Goal: Information Seeking & Learning: Learn about a topic

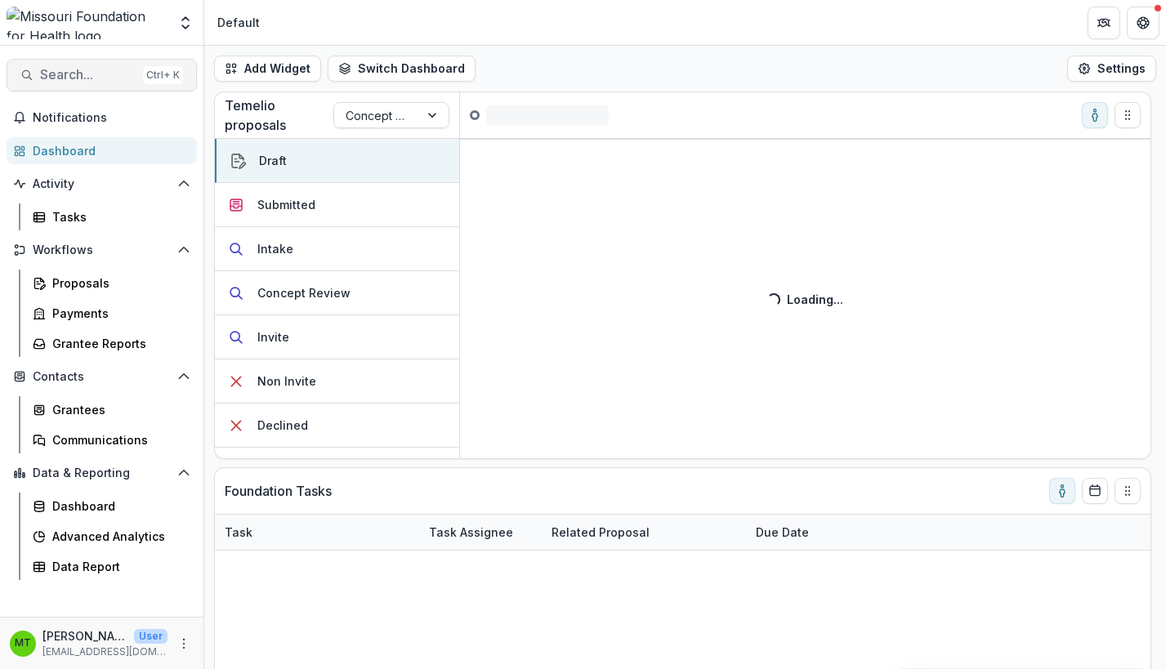
click at [102, 78] on span "Search..." at bounding box center [88, 75] width 96 height 16
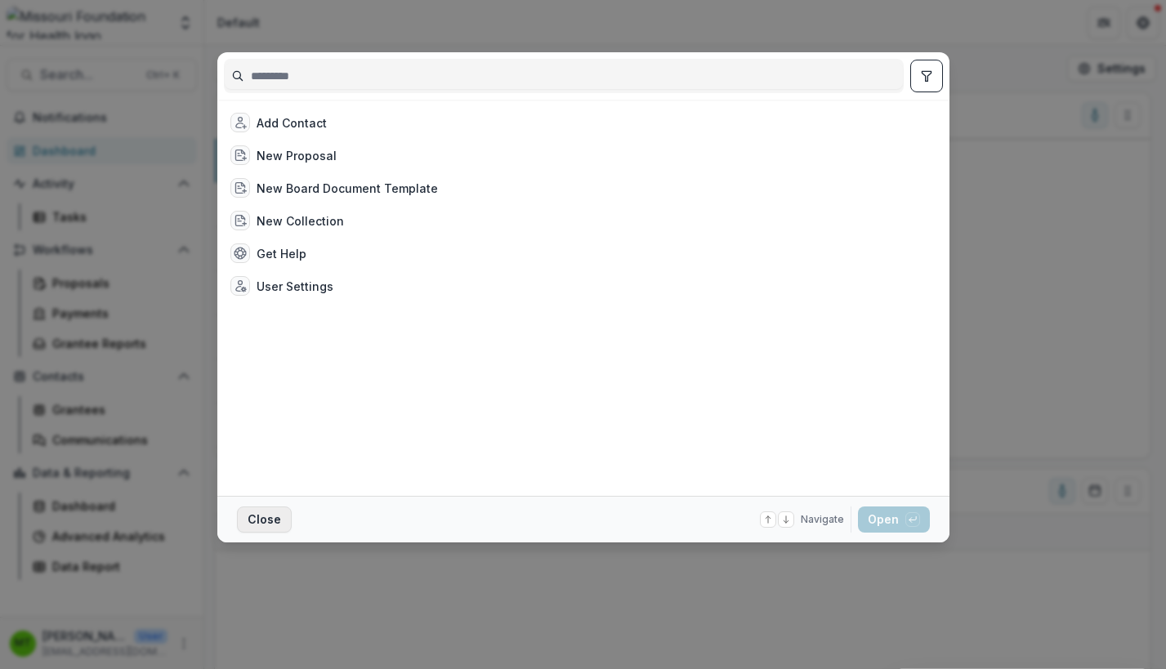
click at [263, 522] on button "Close" at bounding box center [264, 520] width 55 height 26
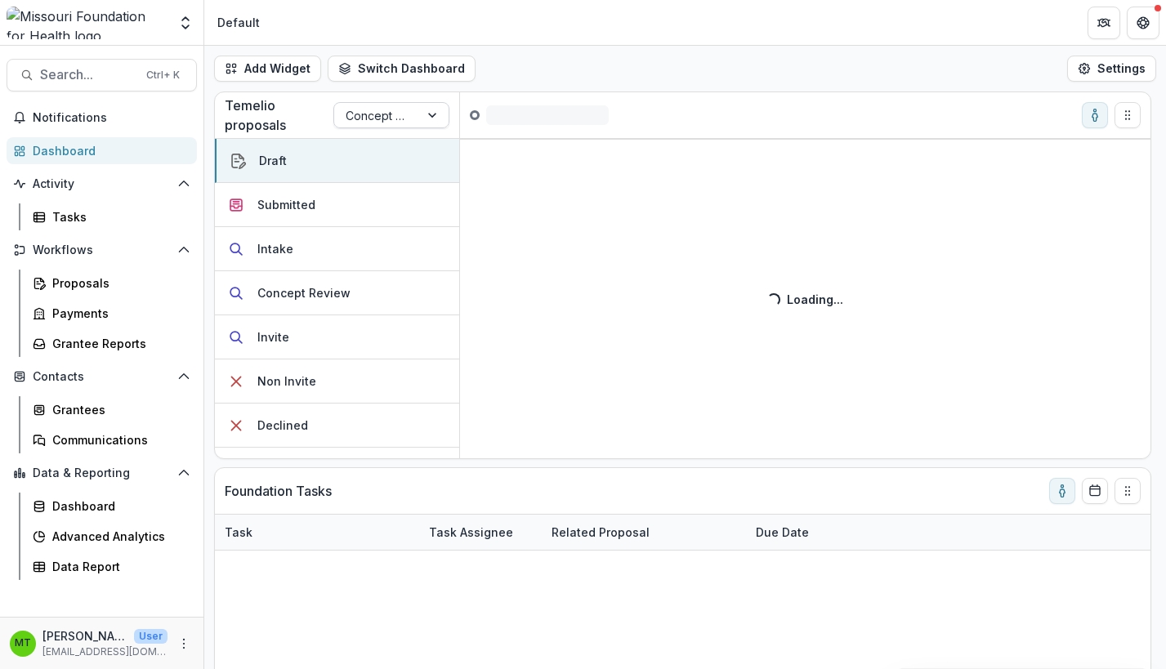
click at [436, 119] on div at bounding box center [433, 115] width 29 height 25
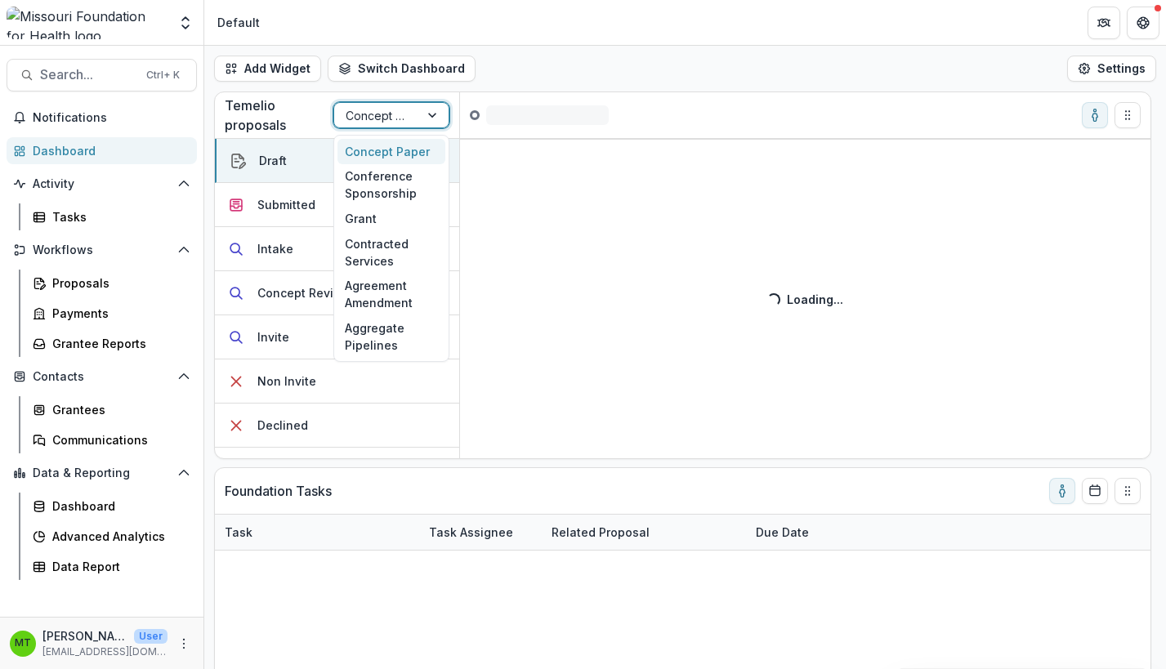
click at [397, 146] on div "Concept Paper" at bounding box center [391, 151] width 108 height 25
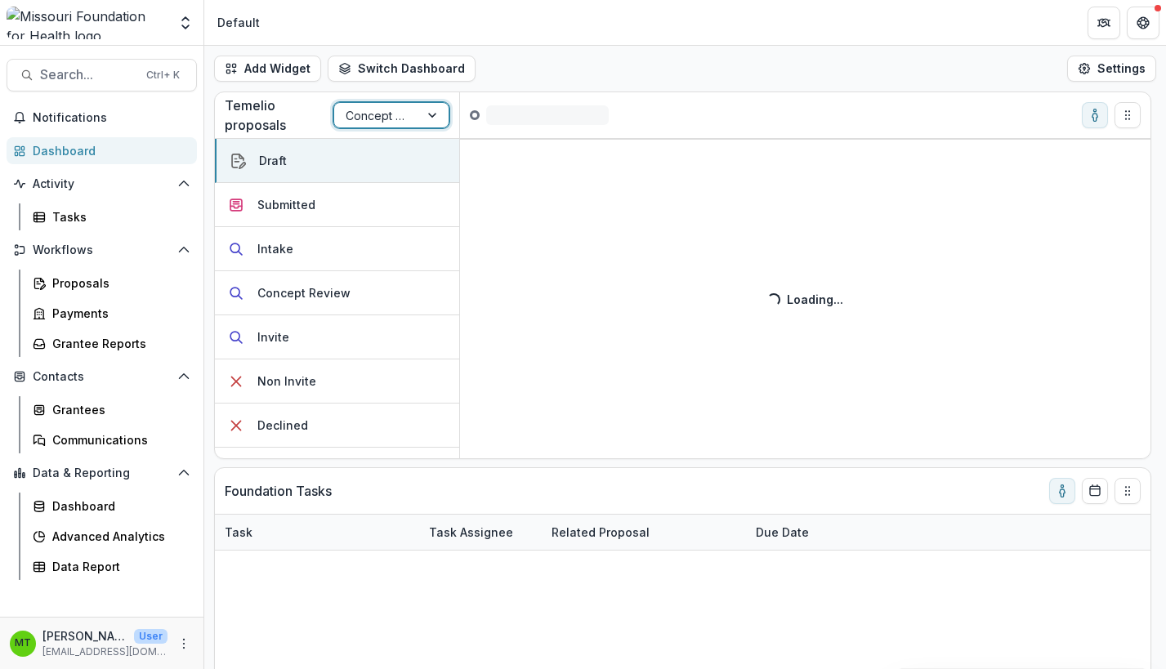
click at [553, 117] on div "Draft ( )" at bounding box center [539, 115] width 158 height 20
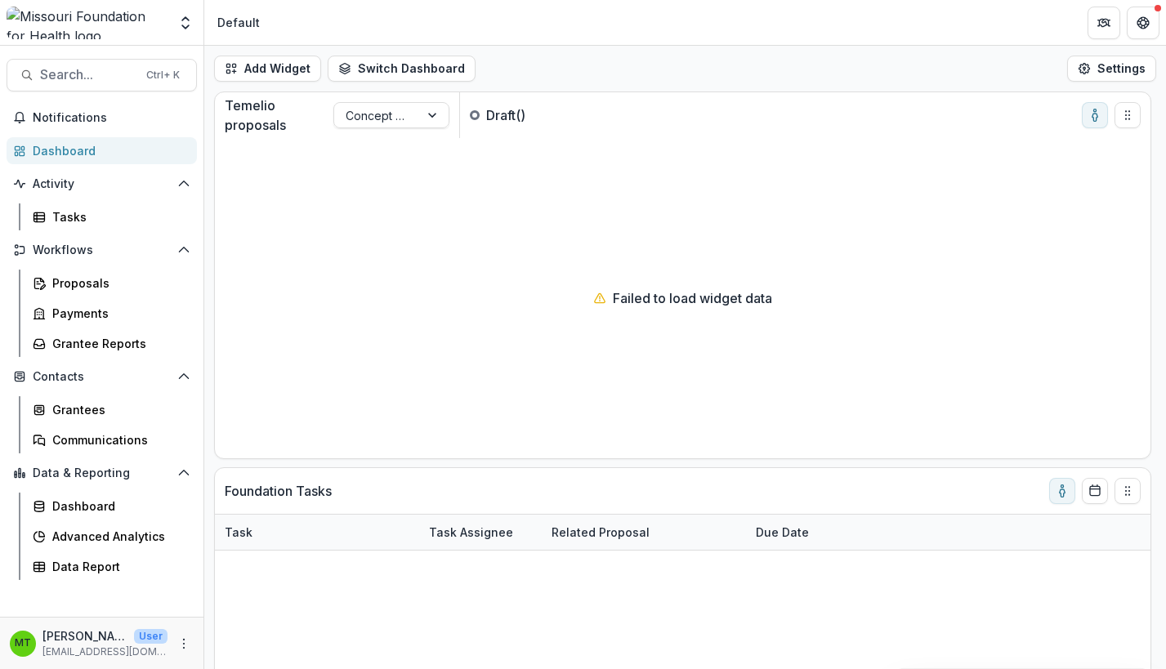
click at [262, 25] on div "Default" at bounding box center [239, 23] width 56 height 24
click at [74, 116] on span "Notifications" at bounding box center [112, 118] width 158 height 14
click at [93, 74] on span "Search..." at bounding box center [88, 75] width 96 height 16
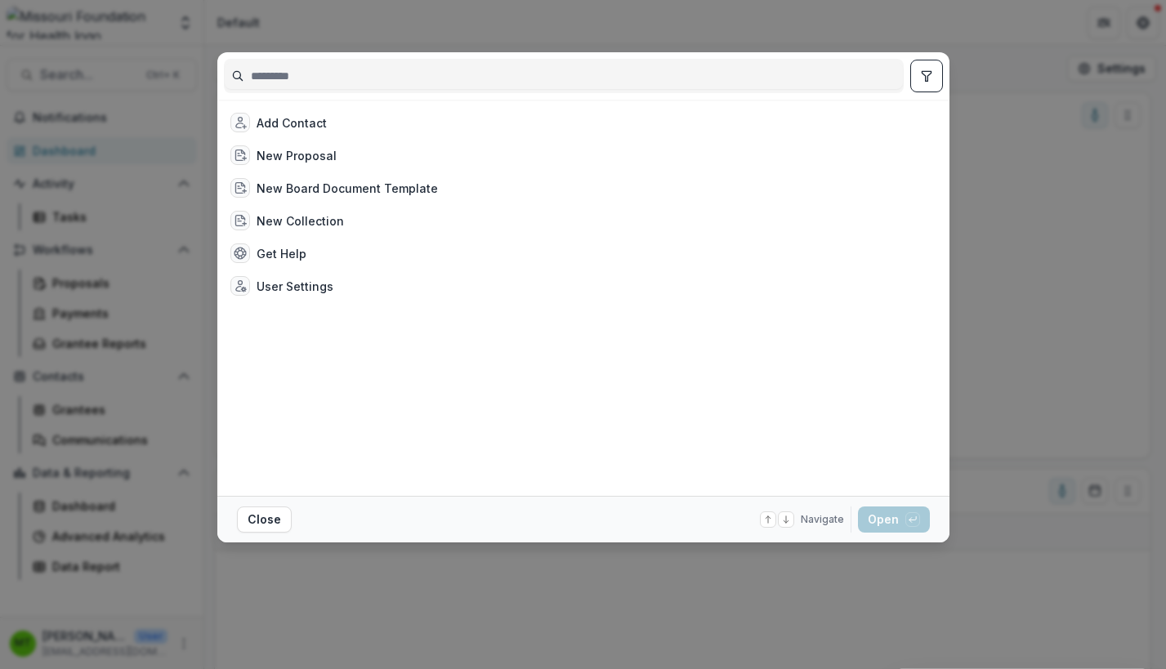
click at [470, 82] on input at bounding box center [564, 76] width 678 height 26
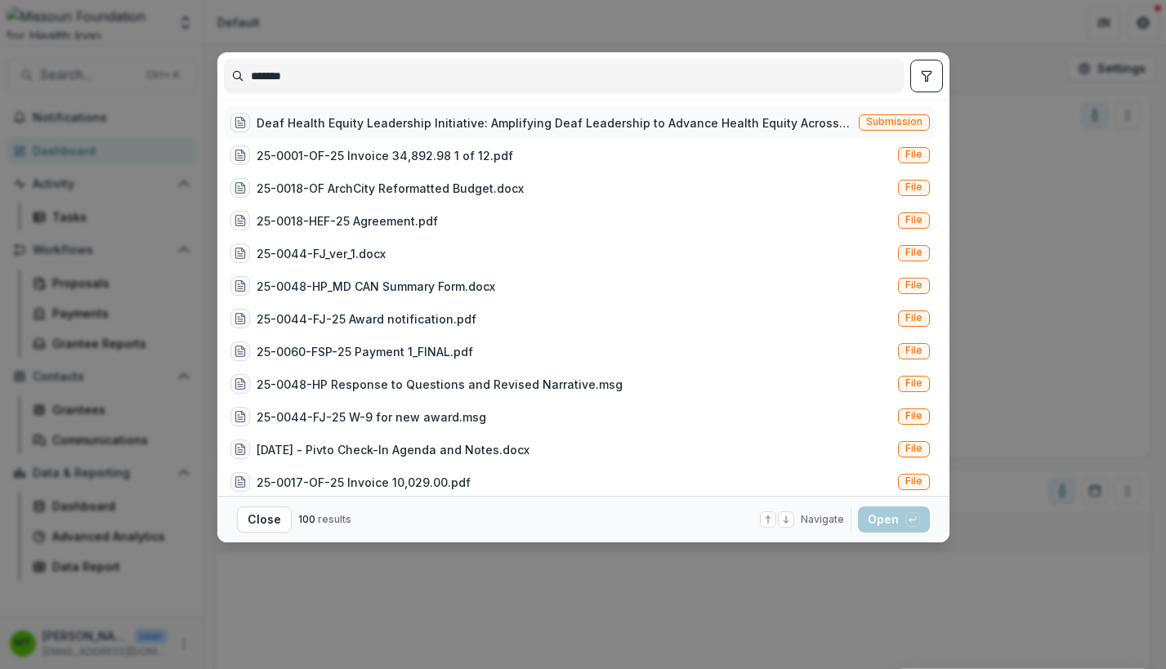
type input "*******"
click at [472, 124] on div "Deaf Health Equity Leadership Initiative: Amplifying Deaf Leadership to Advance…" at bounding box center [555, 122] width 596 height 17
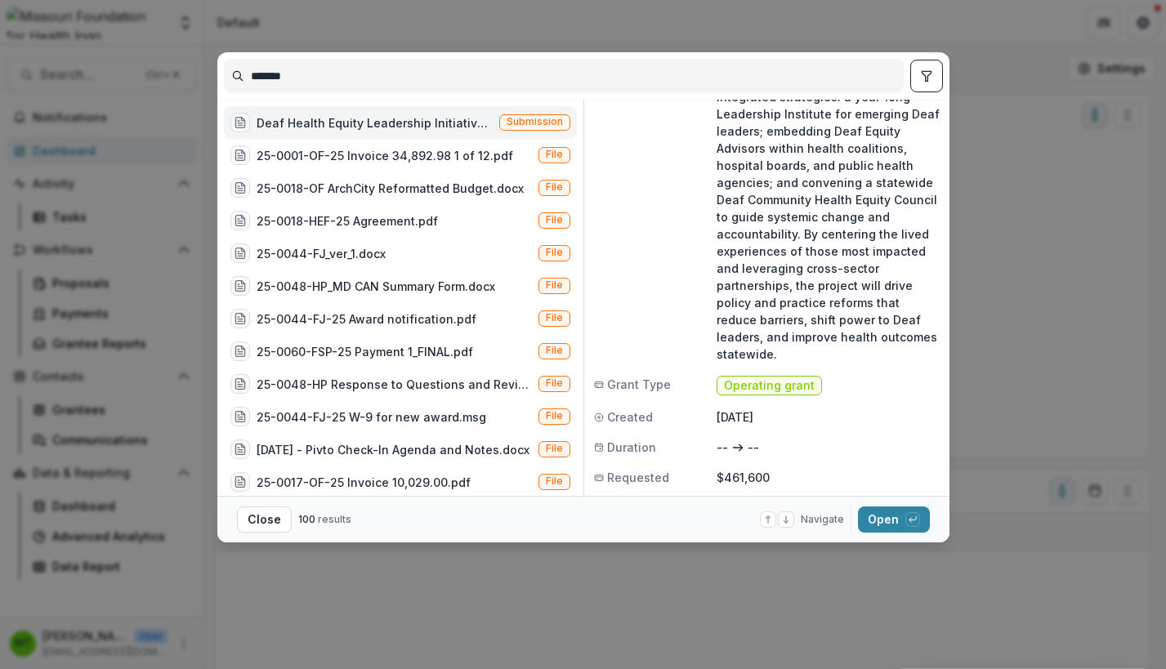
scroll to position [291, 0]
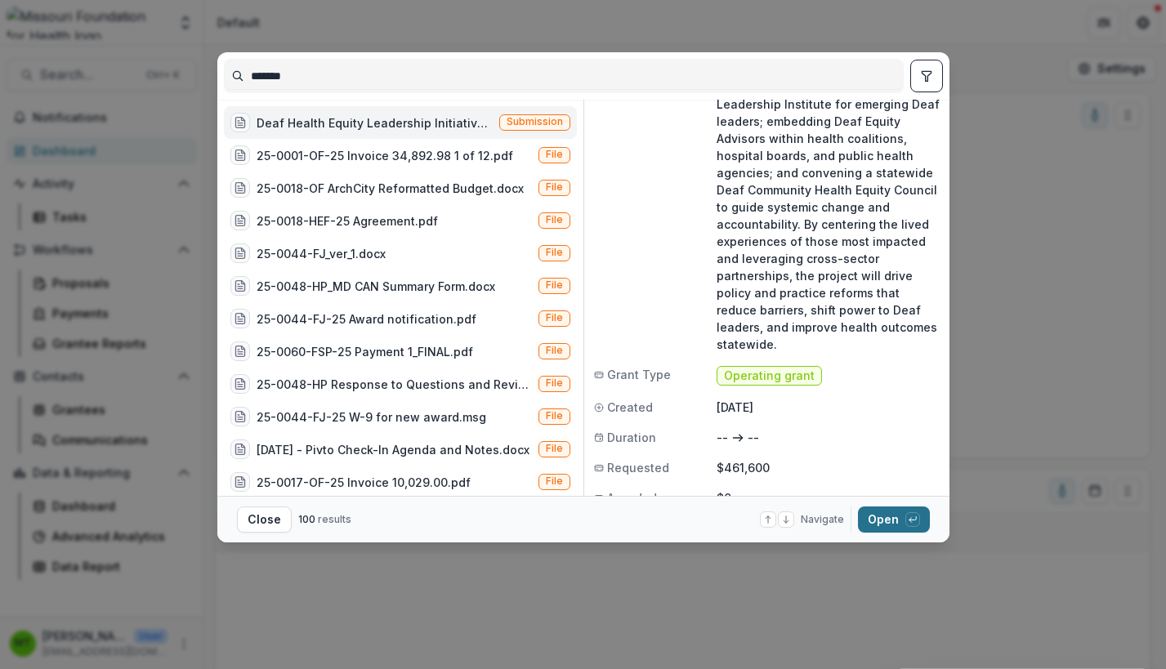
click at [881, 523] on button "Open with enter key" at bounding box center [894, 520] width 72 height 26
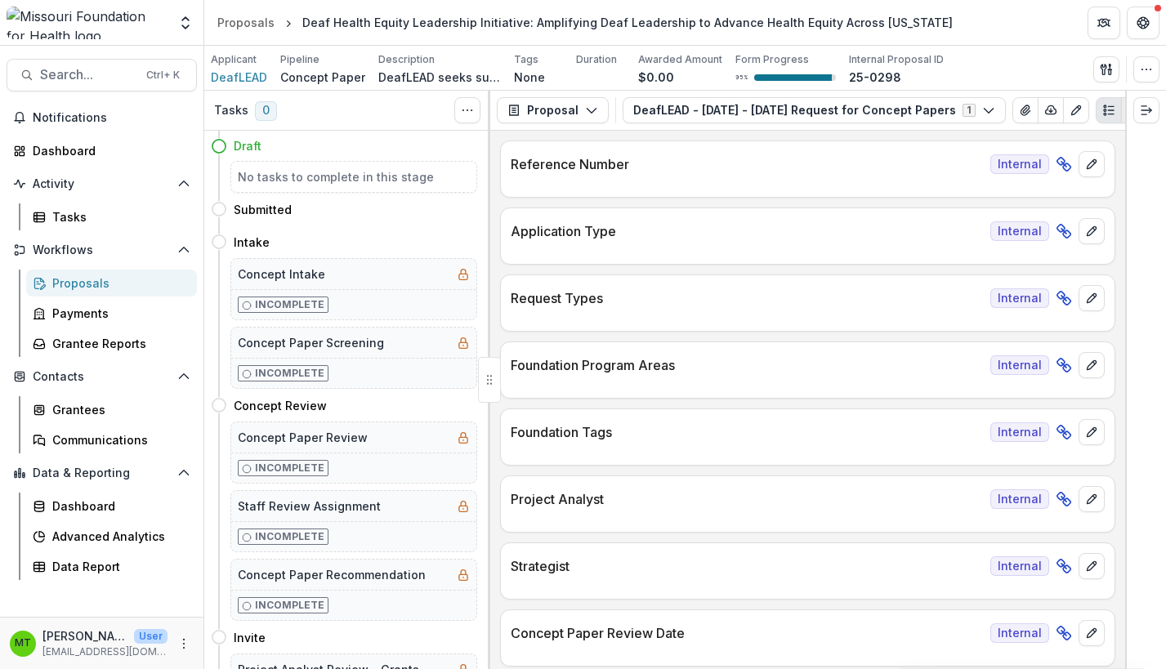
click at [1127, 108] on icon "PDF view" at bounding box center [1133, 110] width 13 height 13
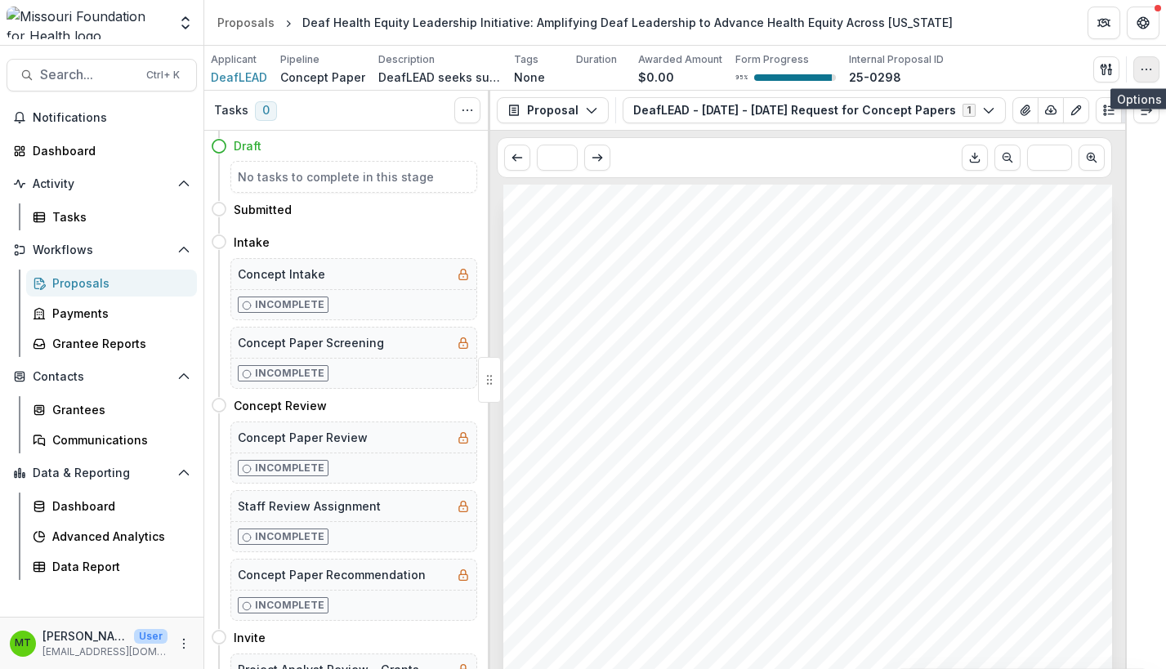
click at [1143, 77] on button "button" at bounding box center [1146, 69] width 26 height 26
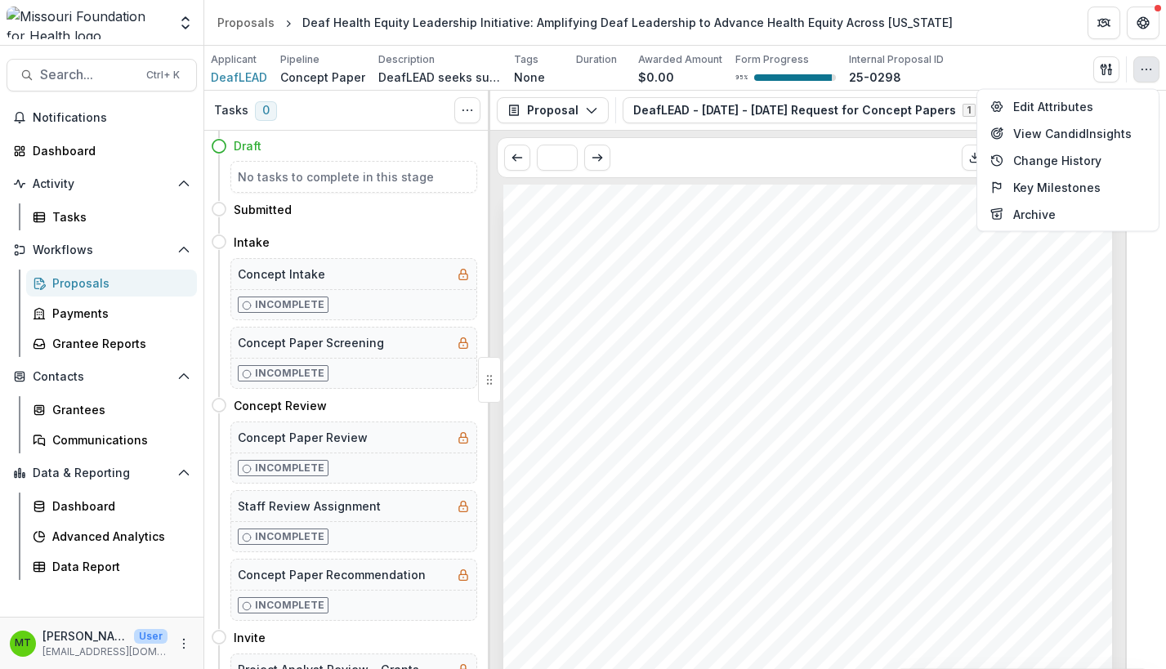
click at [1006, 65] on div "Applicant DeafLEAD Pipeline Concept Paper Description DeafLEAD seeks support fo…" at bounding box center [685, 68] width 948 height 33
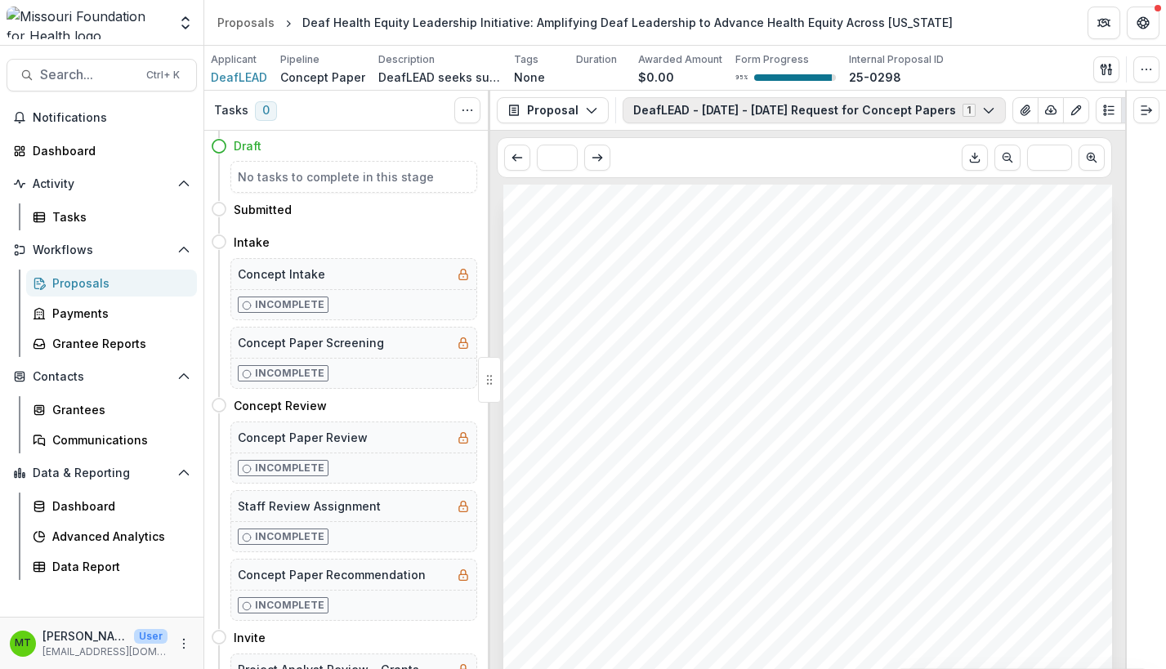
click at [982, 111] on icon "button" at bounding box center [988, 110] width 13 height 13
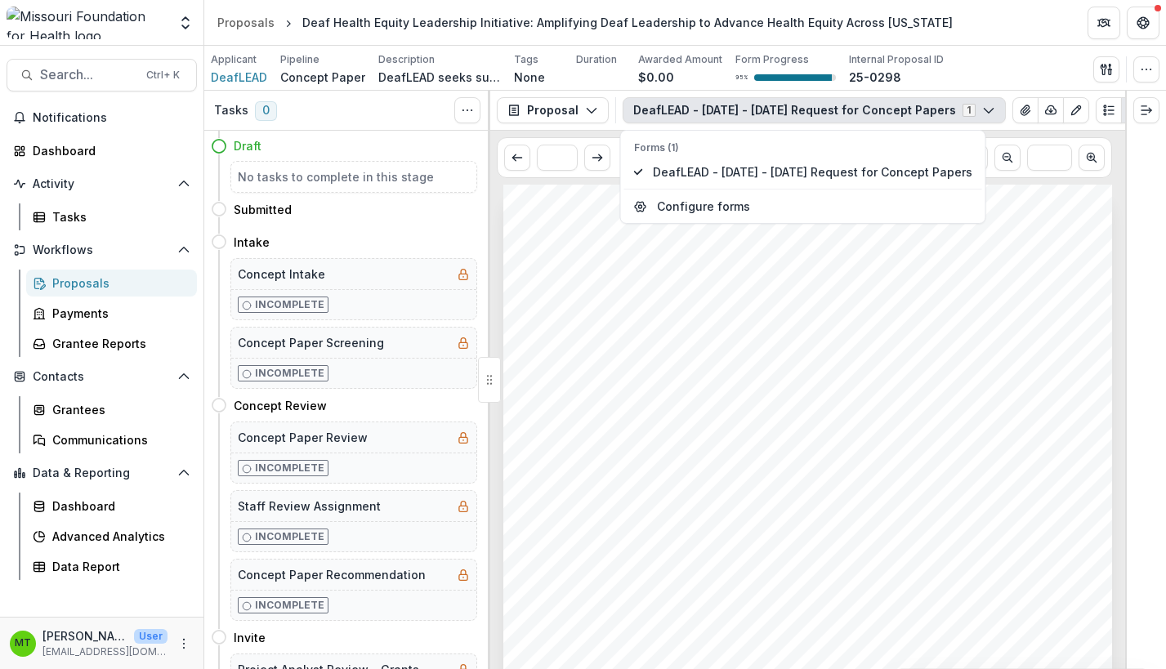
click at [982, 111] on icon "button" at bounding box center [988, 110] width 13 height 13
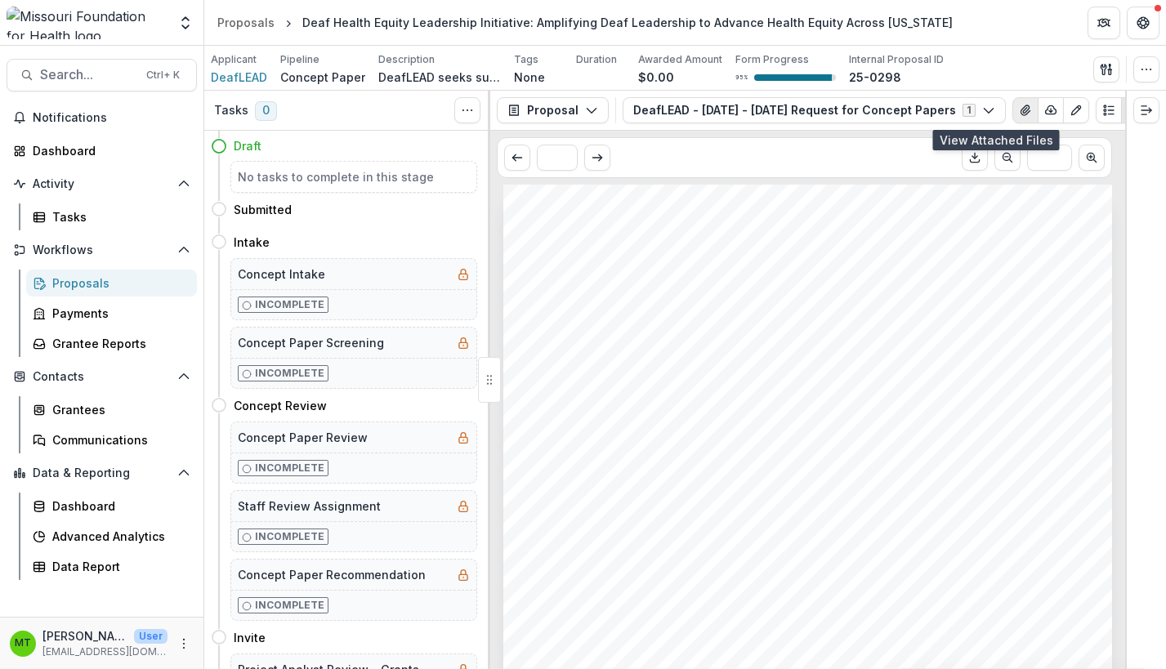
click at [1020, 110] on icon "View Attached Files" at bounding box center [1024, 110] width 9 height 10
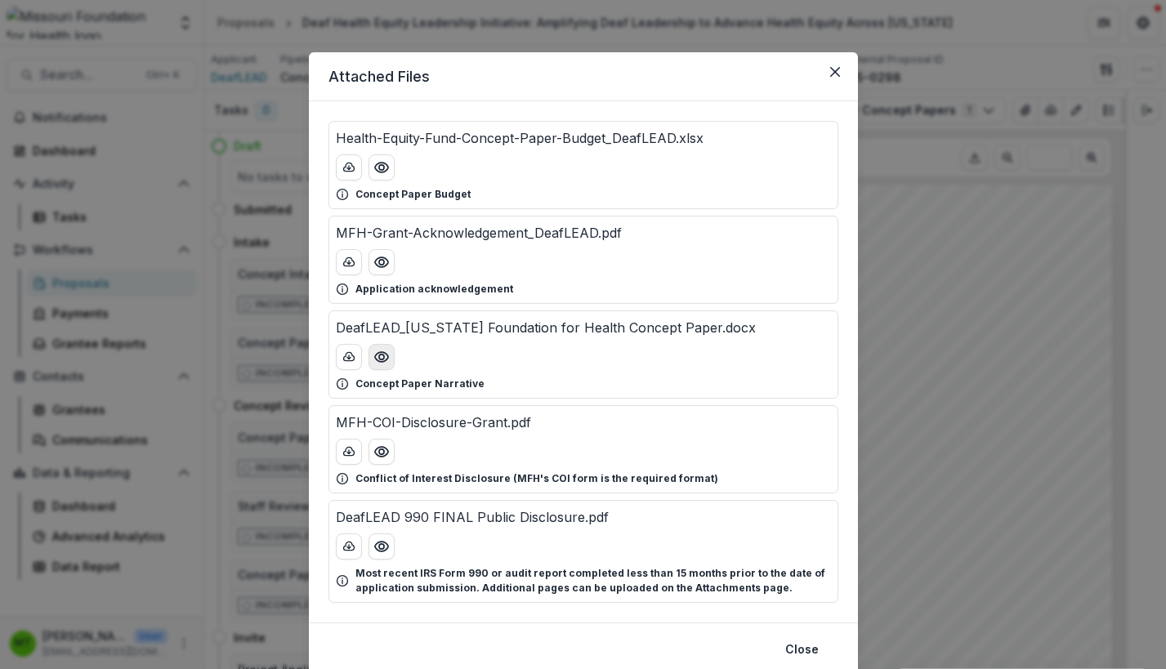
click at [377, 354] on icon "Preview DeafLEAD_Missouri Foundation for Health Concept Paper.docx" at bounding box center [381, 357] width 16 height 16
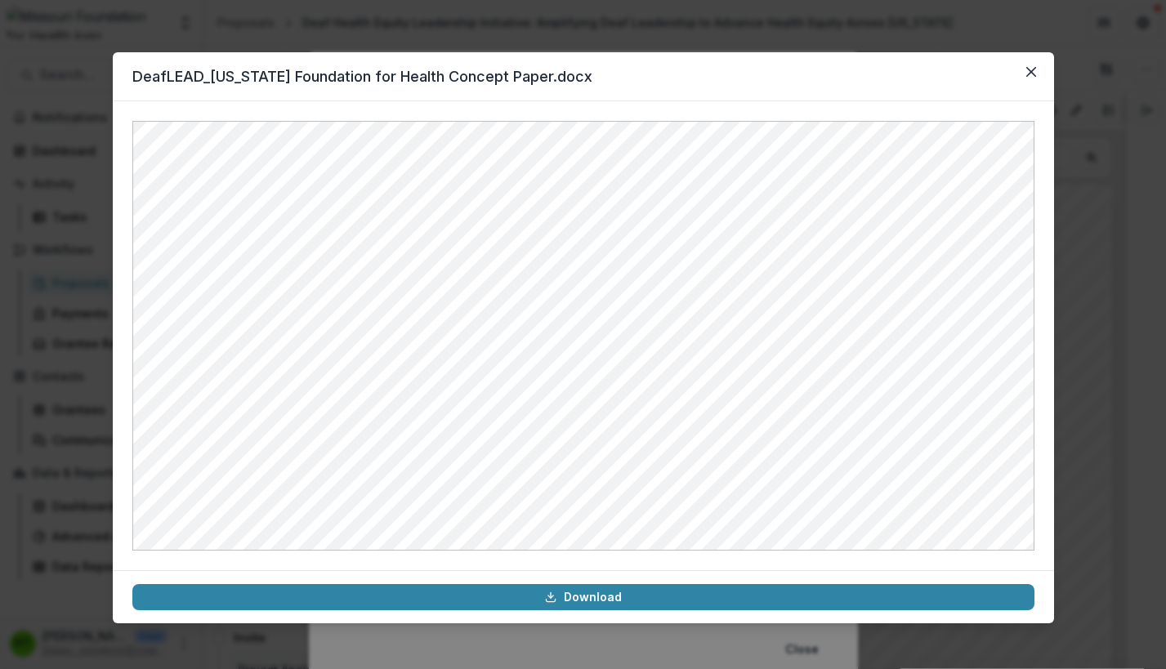
click at [1034, 539] on div at bounding box center [583, 335] width 941 height 469
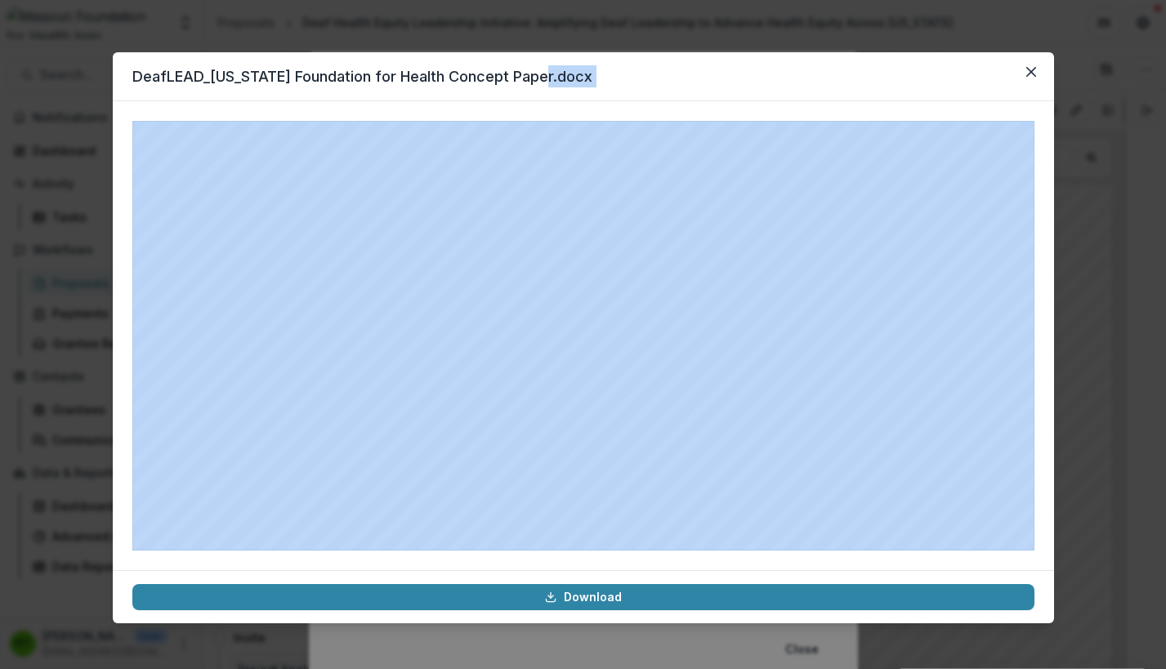
click at [1038, 538] on div at bounding box center [583, 335] width 941 height 469
click at [1027, 74] on icon "Close" at bounding box center [1031, 72] width 10 height 10
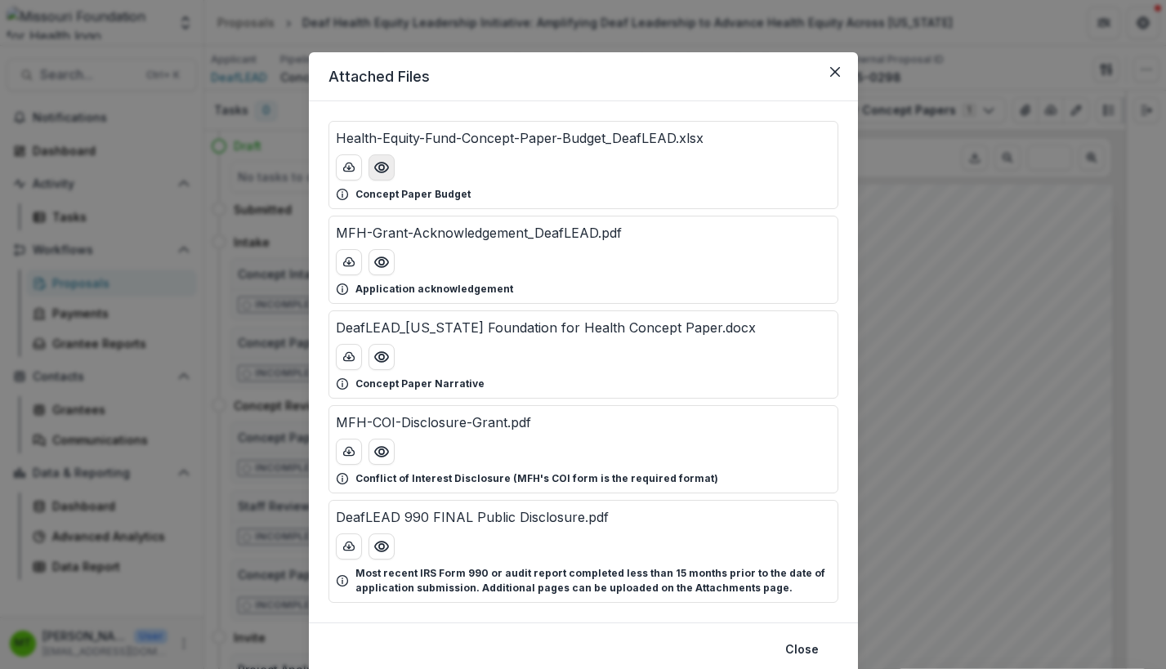
click at [388, 170] on button "Preview Health-Equity-Fund-Concept-Paper-Budget_DeafLEAD.xlsx" at bounding box center [381, 167] width 26 height 26
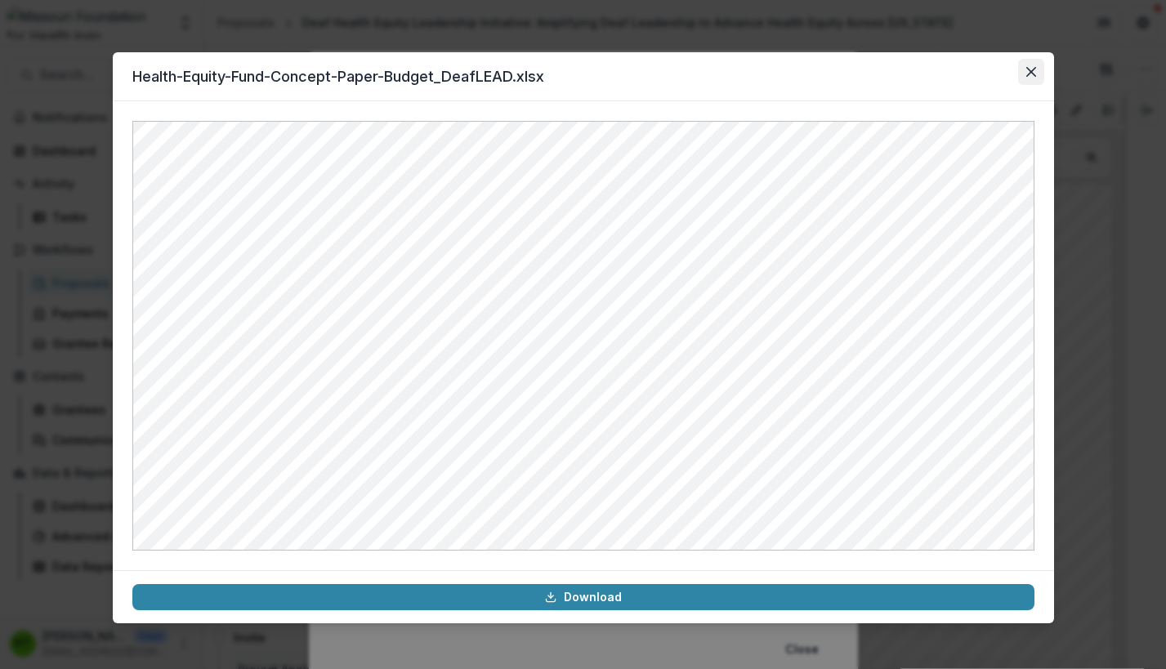
click at [1038, 74] on button "Close" at bounding box center [1031, 72] width 26 height 26
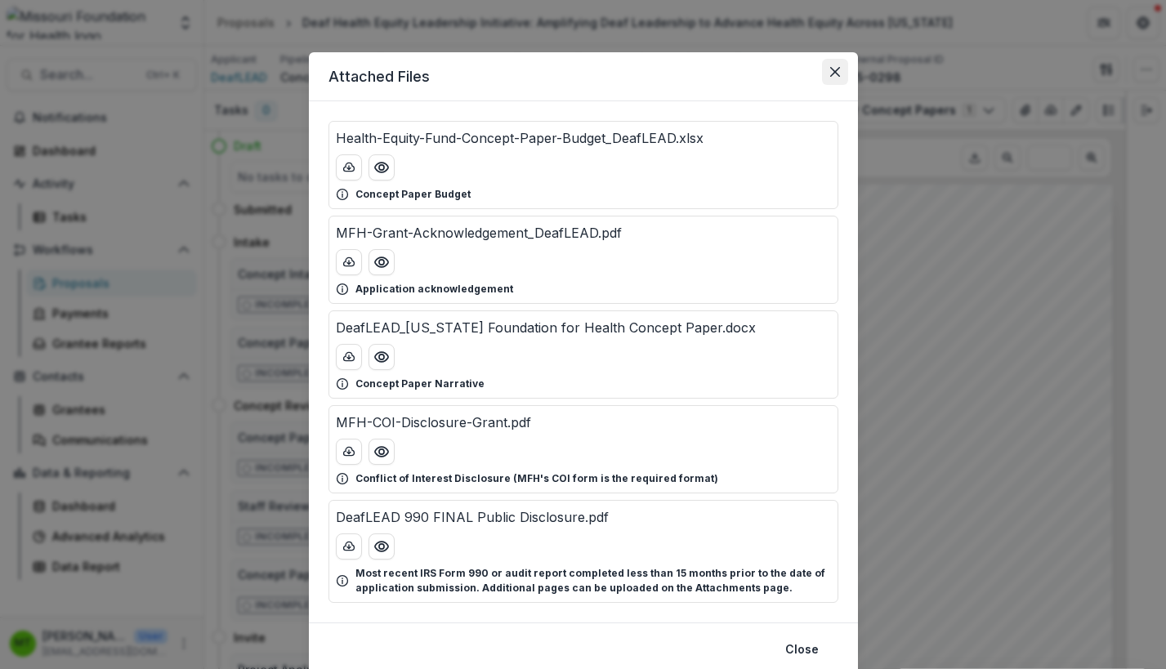
click at [832, 67] on icon "Close" at bounding box center [835, 72] width 10 height 10
